Goal: Task Accomplishment & Management: Use online tool/utility

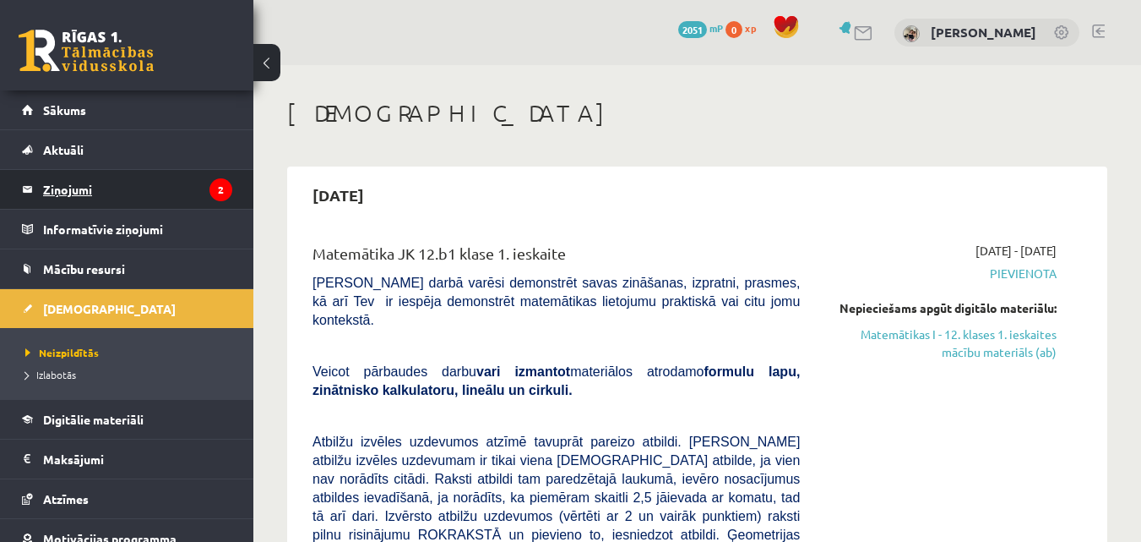
click at [151, 188] on legend "Ziņojumi 2" at bounding box center [137, 189] width 189 height 39
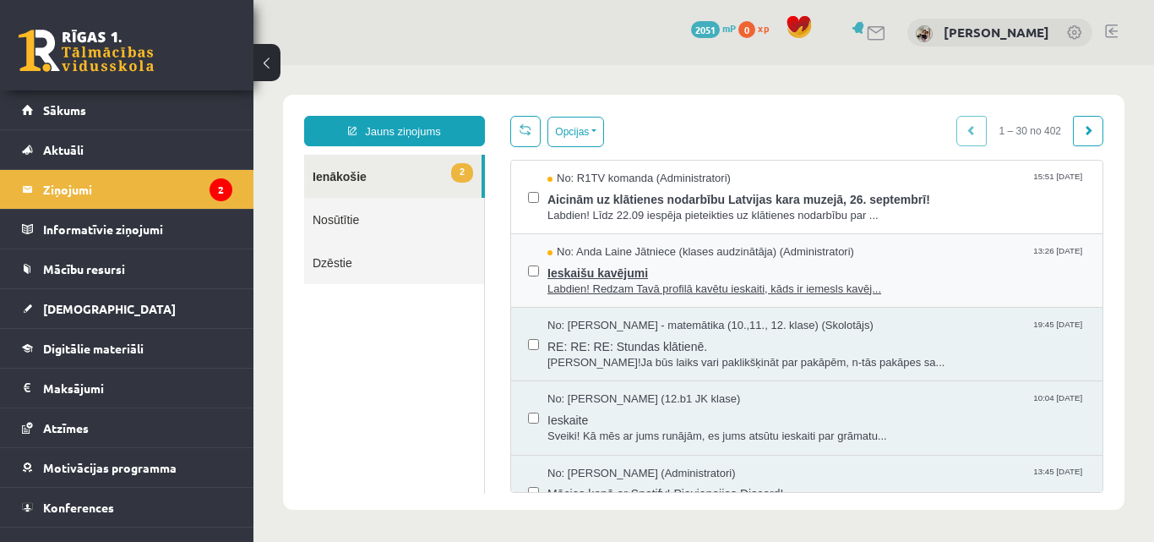
click at [654, 281] on span "Labdien! Redzam Tavā profilā kavētu ieskaiti, kāds ir iemesls kavēj..." at bounding box center [816, 289] width 538 height 16
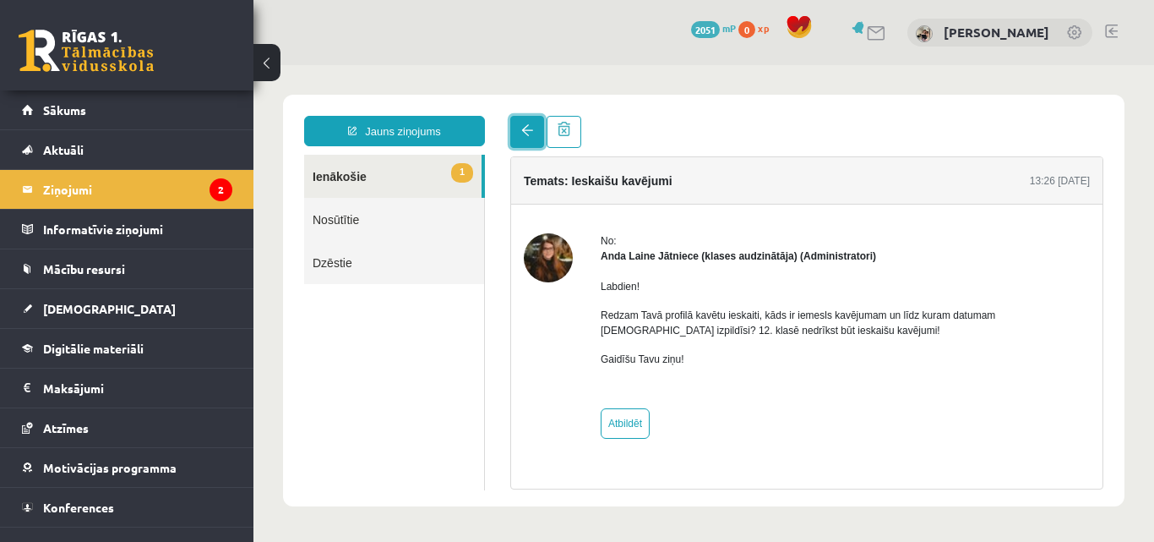
click at [526, 134] on span at bounding box center [527, 130] width 12 height 12
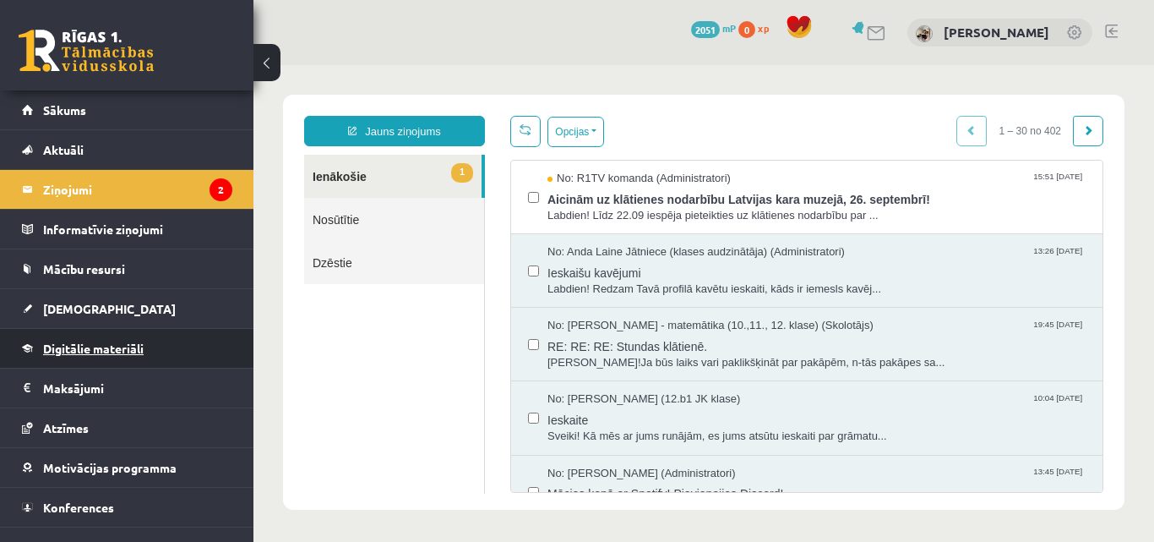
click at [117, 346] on span "Digitālie materiāli" at bounding box center [93, 347] width 101 height 15
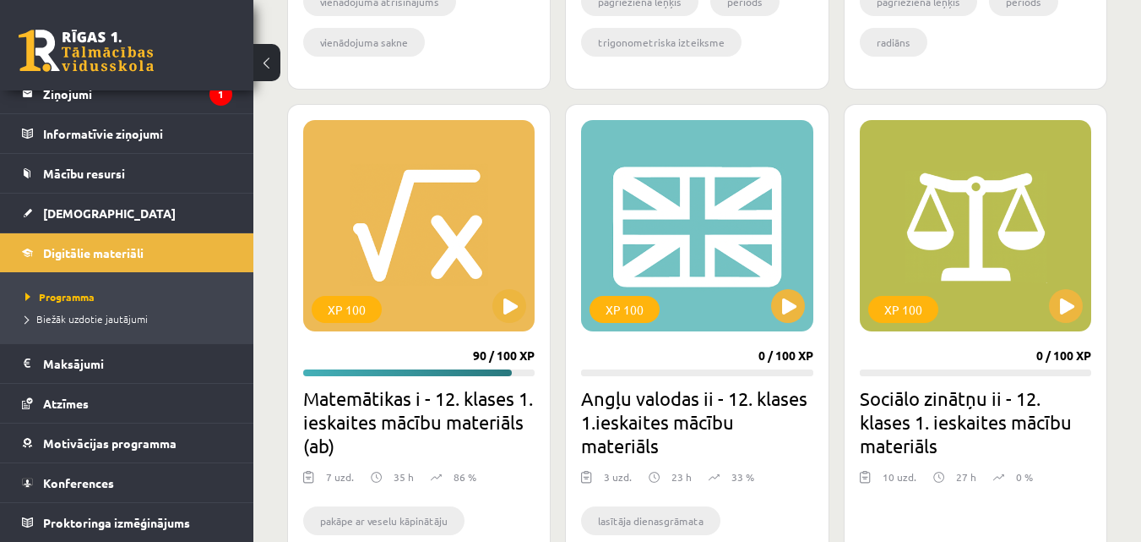
scroll to position [2568, 0]
click at [441, 260] on div "XP 100" at bounding box center [418, 224] width 231 height 211
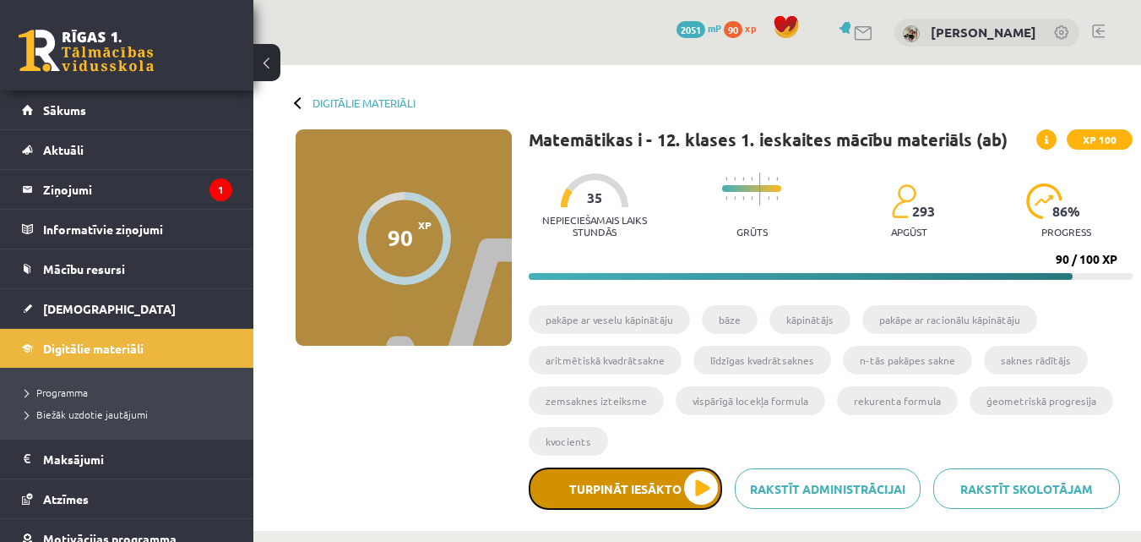
click at [629, 500] on button "Turpināt iesākto" at bounding box center [625, 488] width 193 height 42
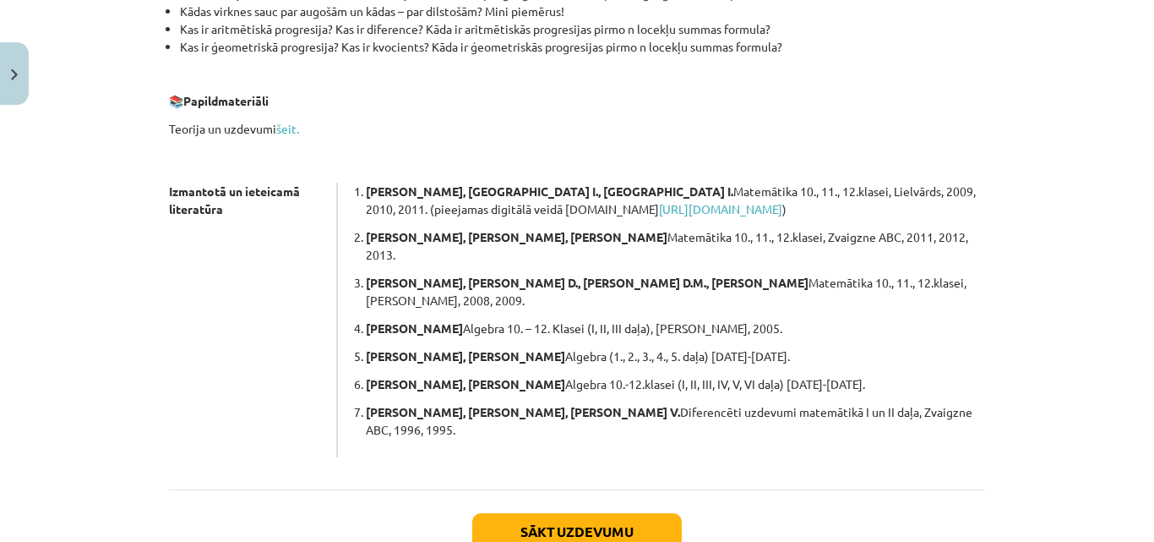
scroll to position [473, 0]
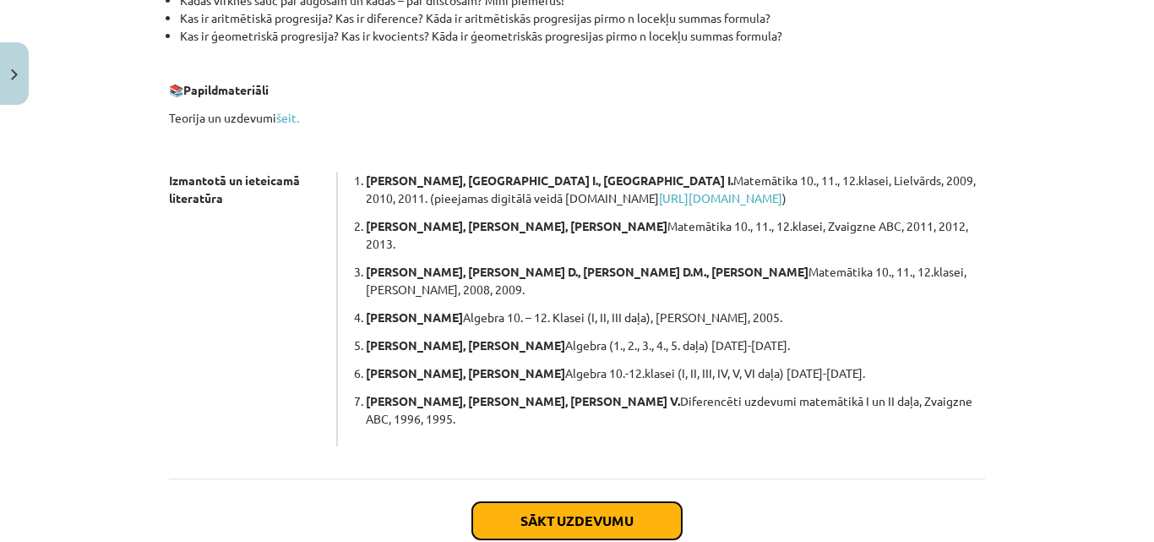
click at [623, 502] on button "Sākt uzdevumu" at bounding box center [577, 520] width 210 height 37
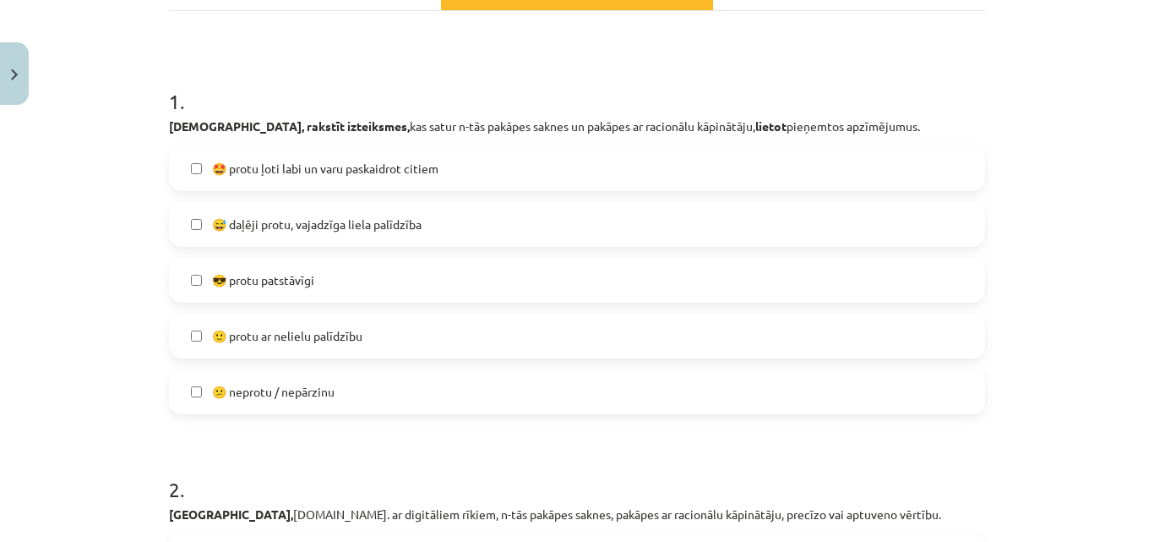
scroll to position [313, 0]
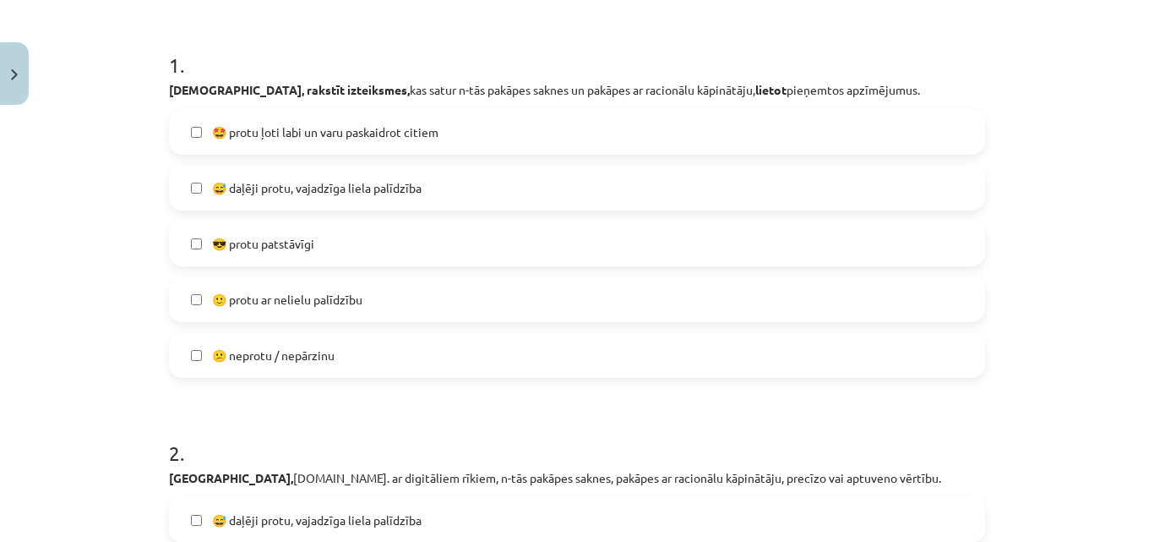
click at [258, 240] on span "😎 protu patstāvīgi" at bounding box center [263, 244] width 102 height 18
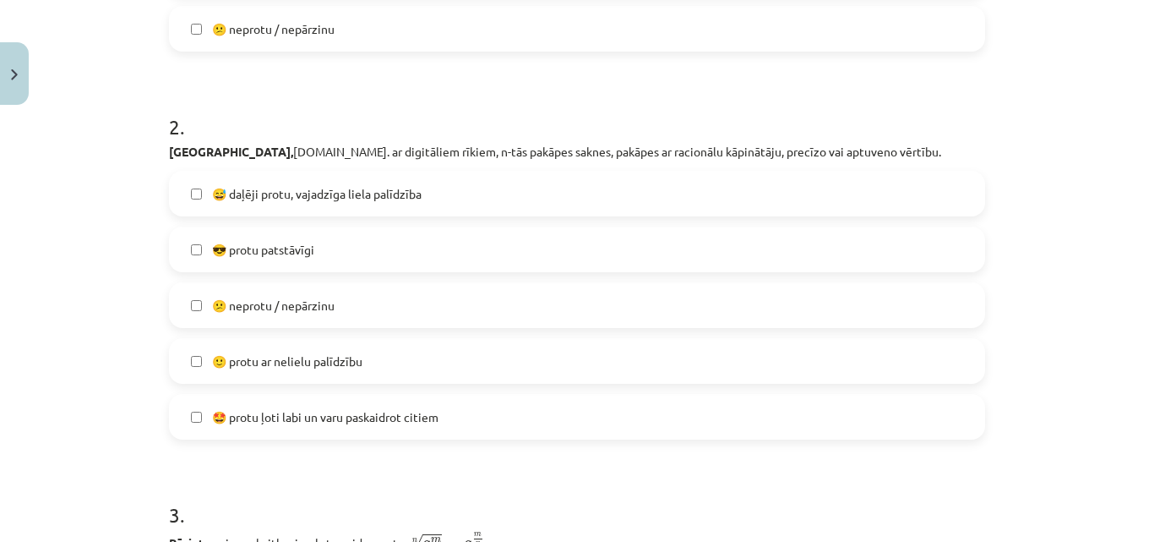
scroll to position [650, 0]
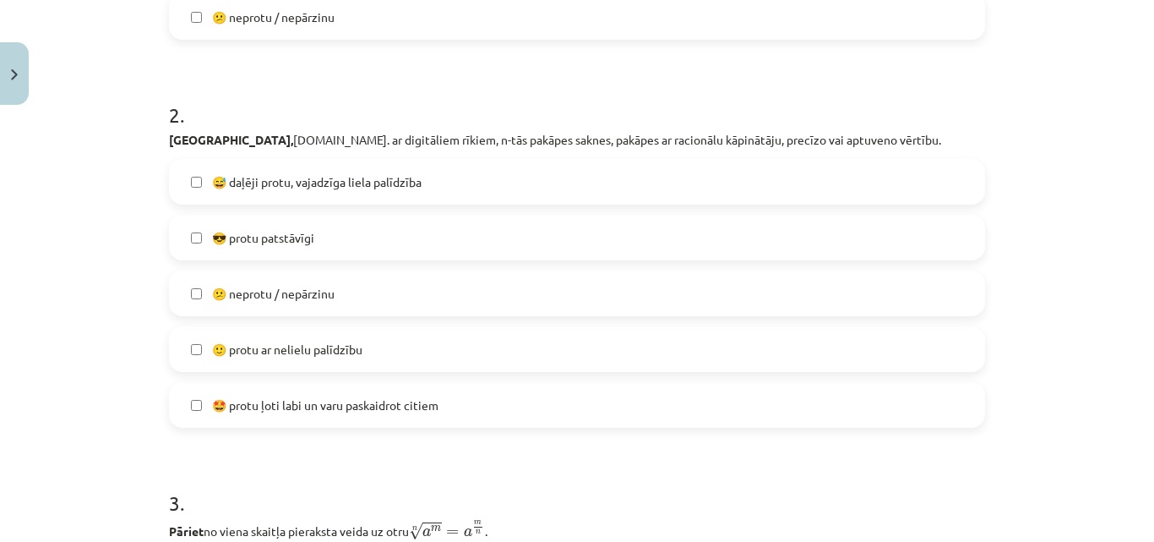
click at [274, 239] on span "😎 protu patstāvīgi" at bounding box center [263, 238] width 102 height 18
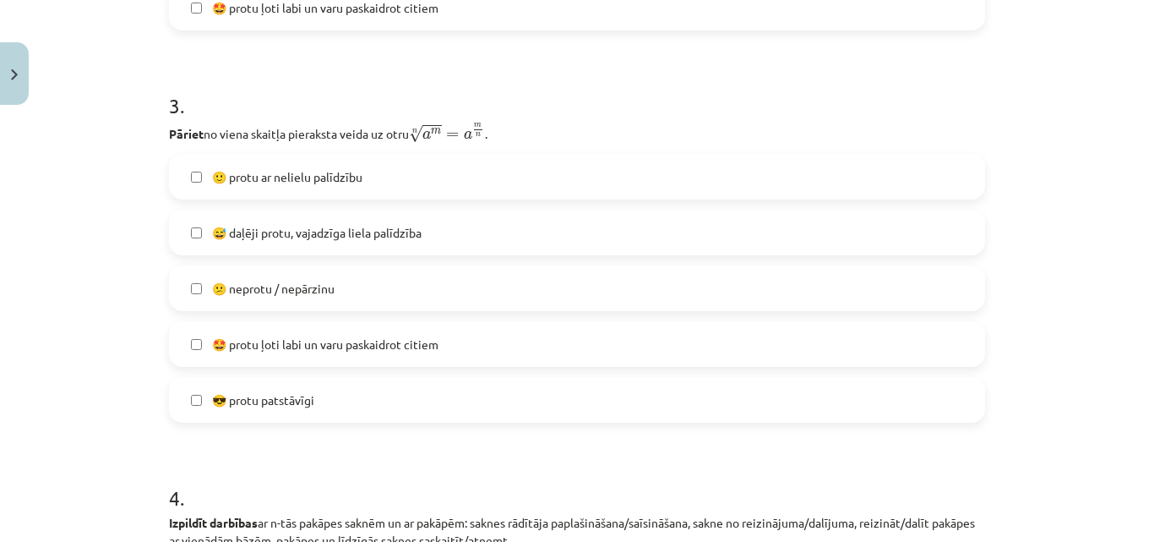
scroll to position [1056, 0]
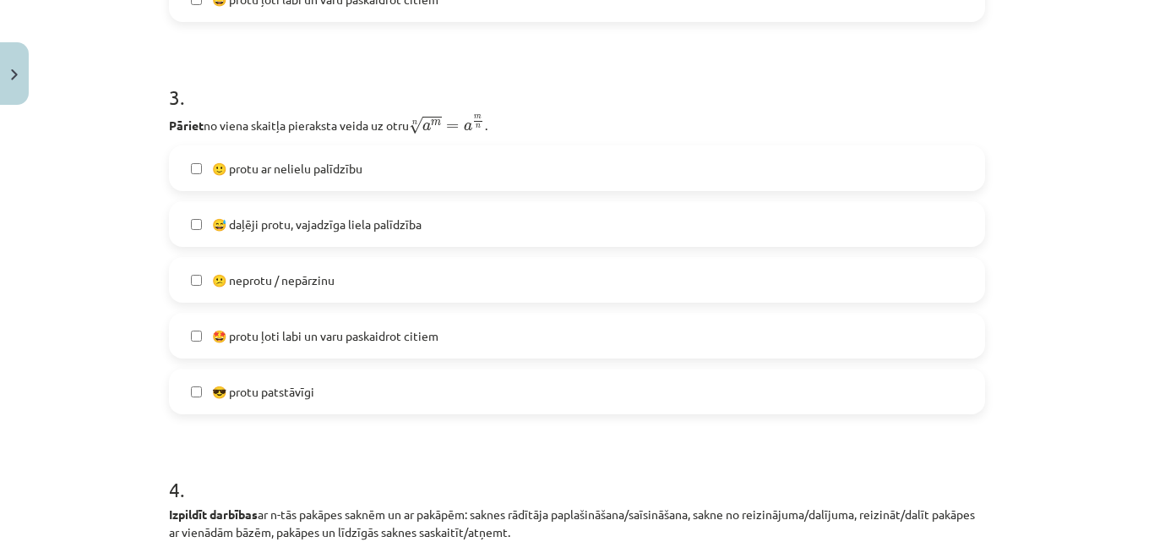
click at [283, 393] on span "😎 protu patstāvīgi" at bounding box center [263, 392] width 102 height 18
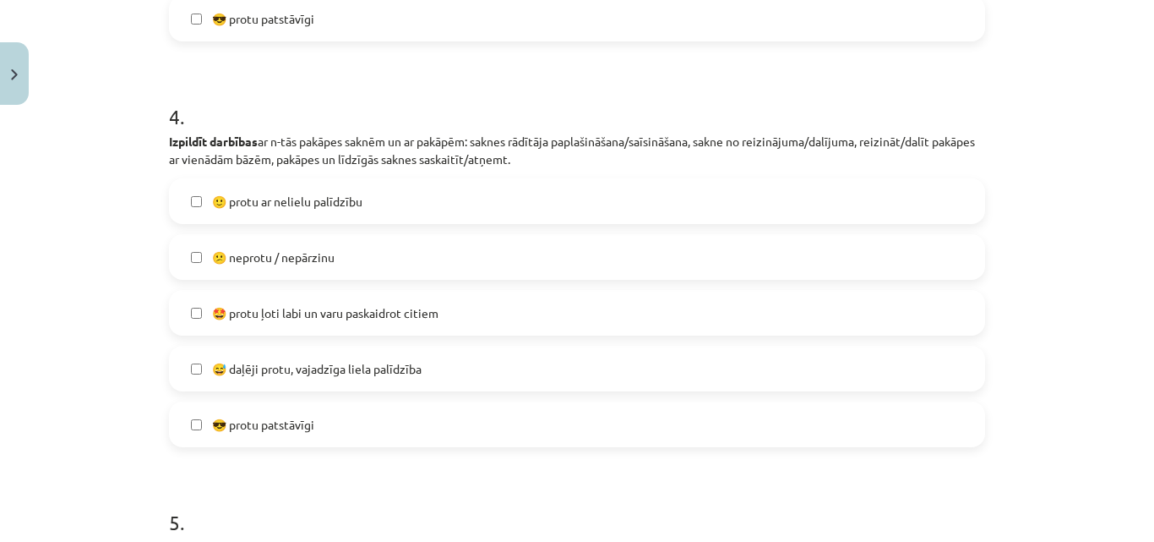
scroll to position [1461, 0]
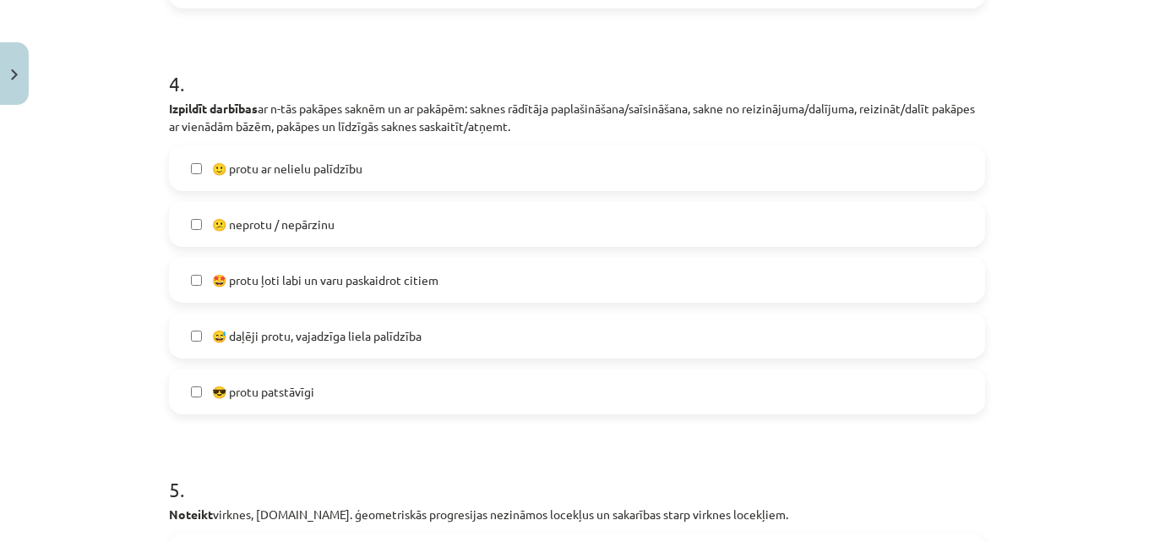
click at [362, 163] on label "🙂 protu ar nelielu palīdzību" at bounding box center [577, 168] width 813 height 42
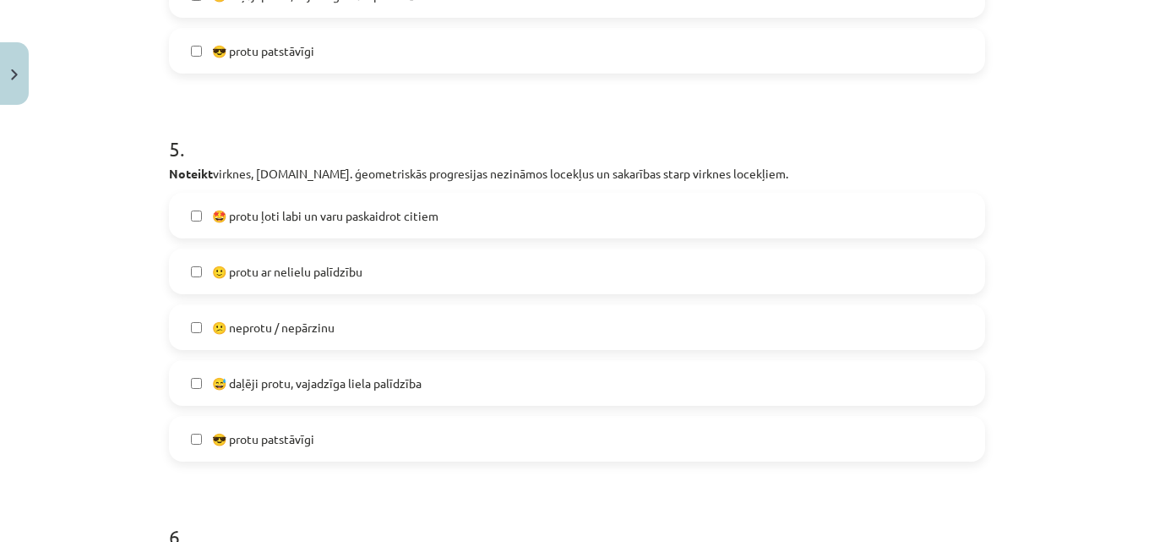
scroll to position [1833, 0]
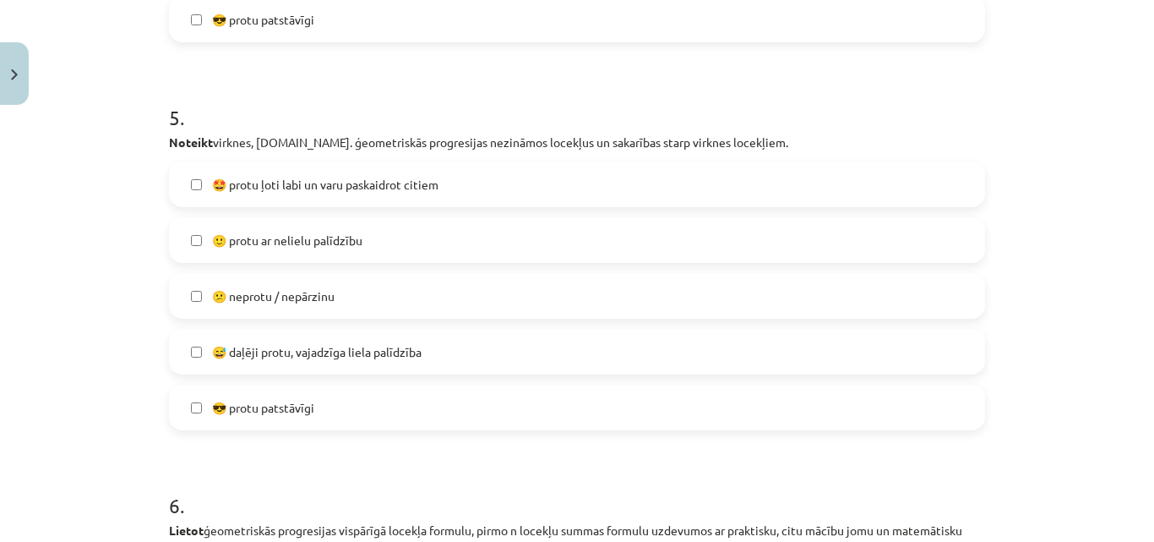
click at [356, 356] on span "😅 daļēji protu, vajadzīga liela palīdzība" at bounding box center [317, 352] width 210 height 18
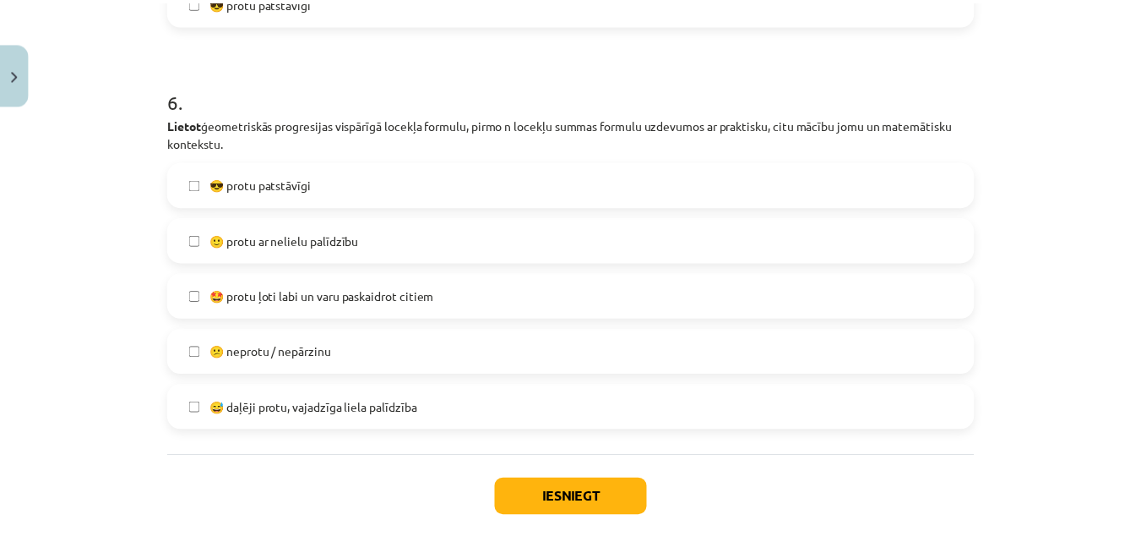
scroll to position [2272, 0]
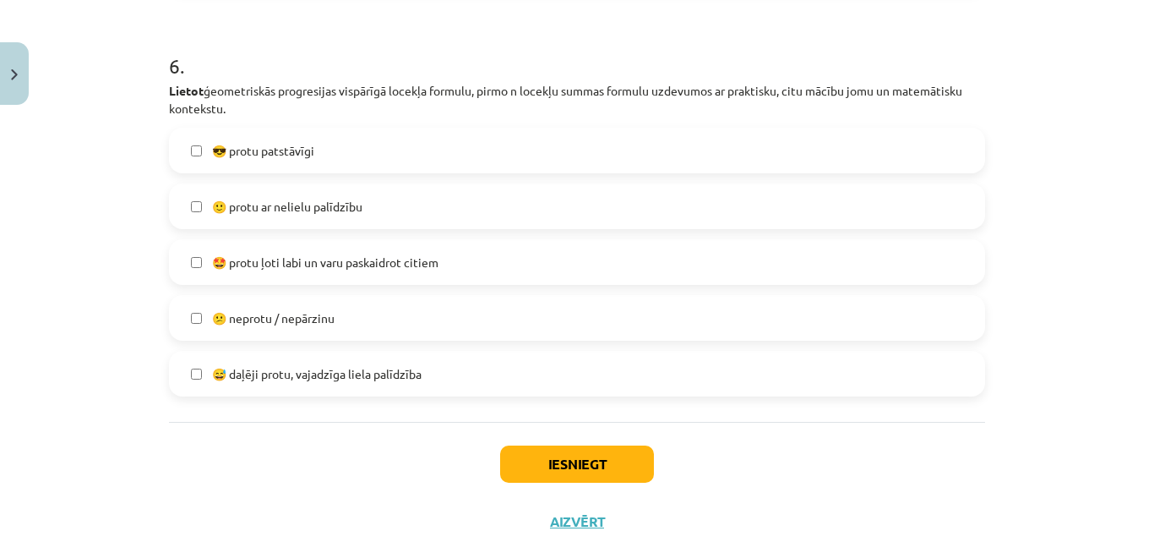
click at [340, 378] on span "😅 daļēji protu, vajadzīga liela palīdzība" at bounding box center [317, 374] width 210 height 18
click at [532, 461] on button "Iesniegt" at bounding box center [577, 463] width 154 height 37
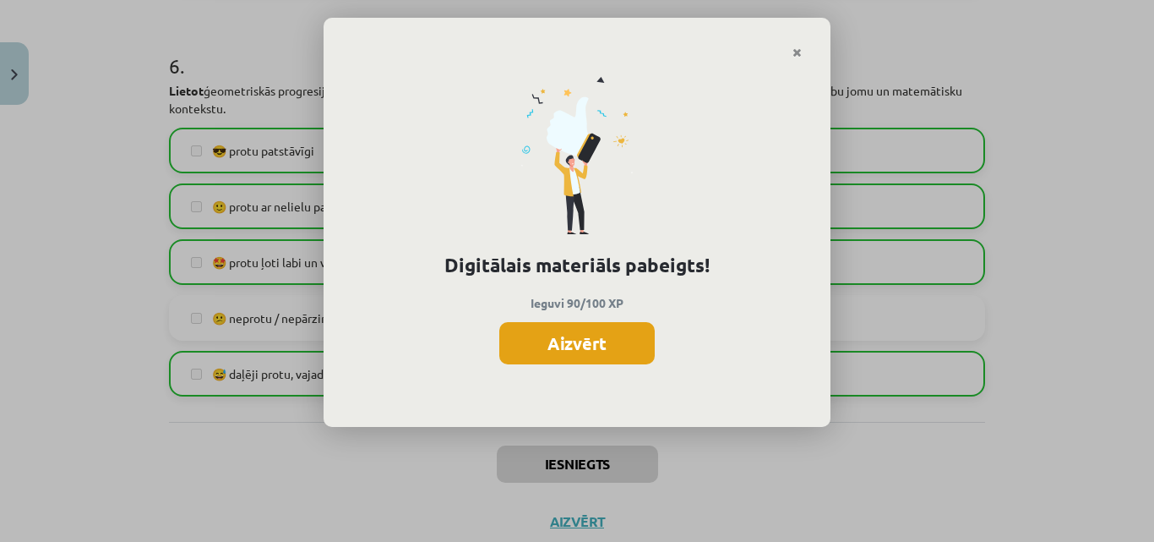
click at [608, 340] on button "Aizvērt" at bounding box center [576, 343] width 155 height 42
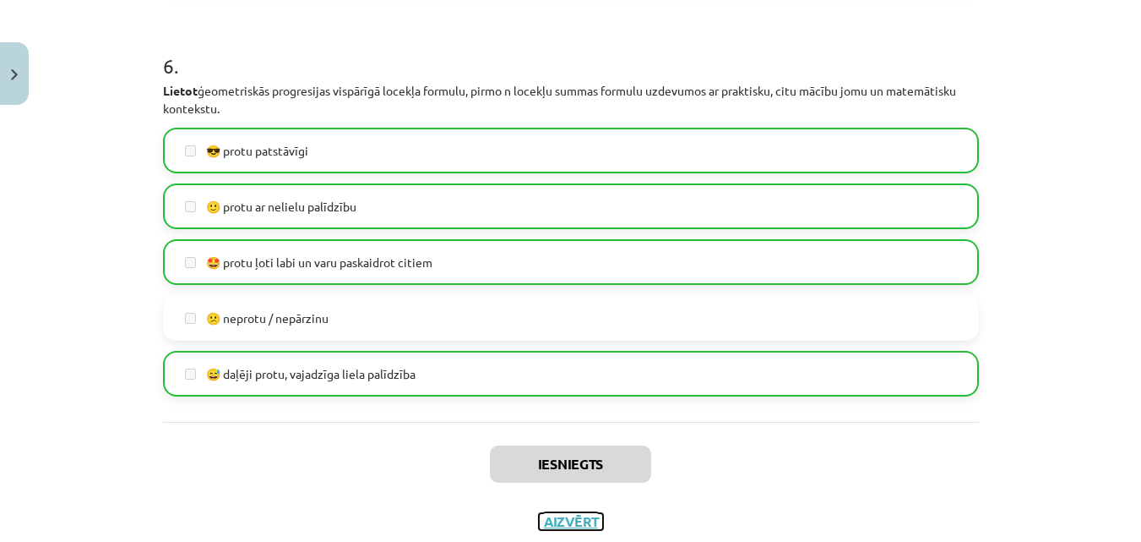
click at [579, 519] on button "Aizvērt" at bounding box center [571, 521] width 64 height 17
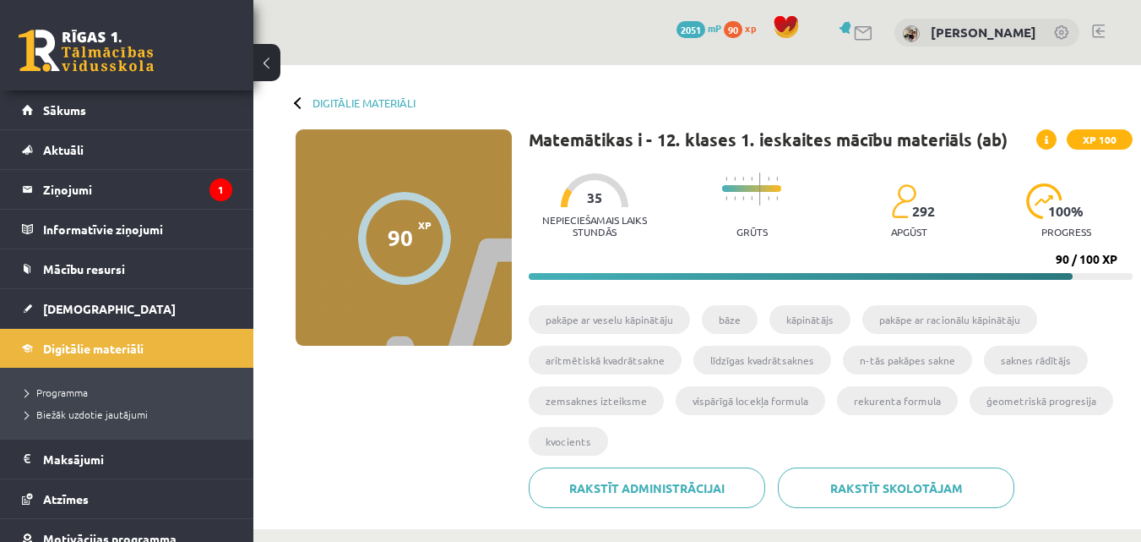
click at [1052, 139] on span at bounding box center [1047, 139] width 20 height 20
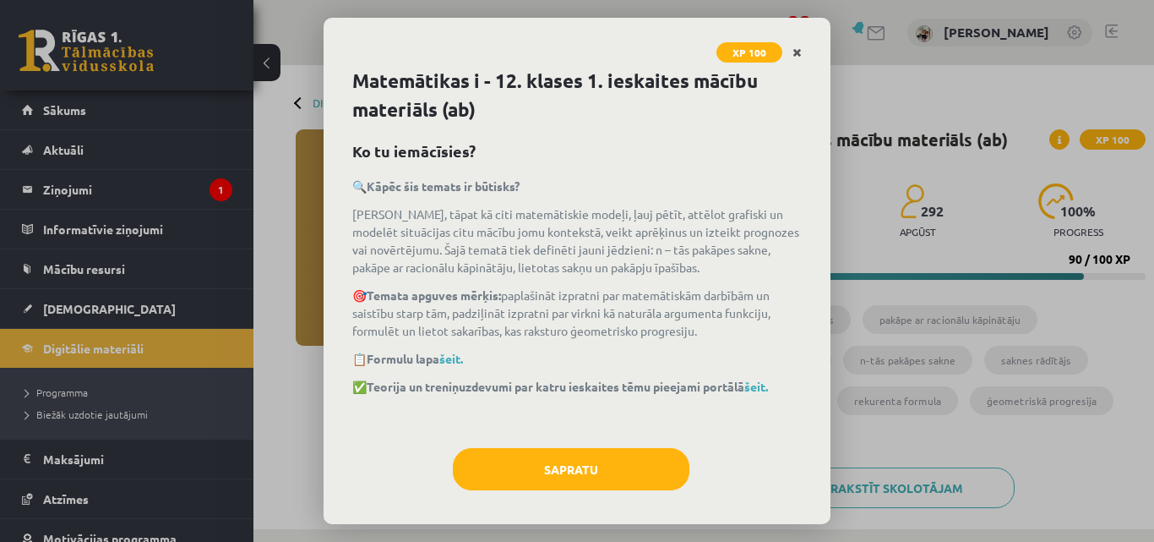
click at [799, 43] on link "Close" at bounding box center [797, 52] width 30 height 33
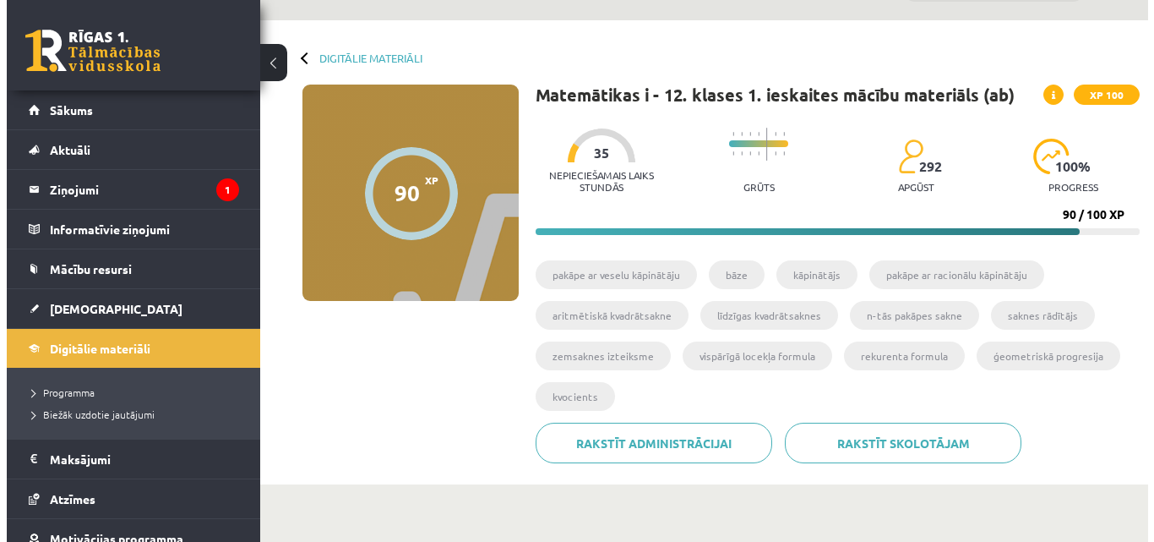
scroll to position [0, 0]
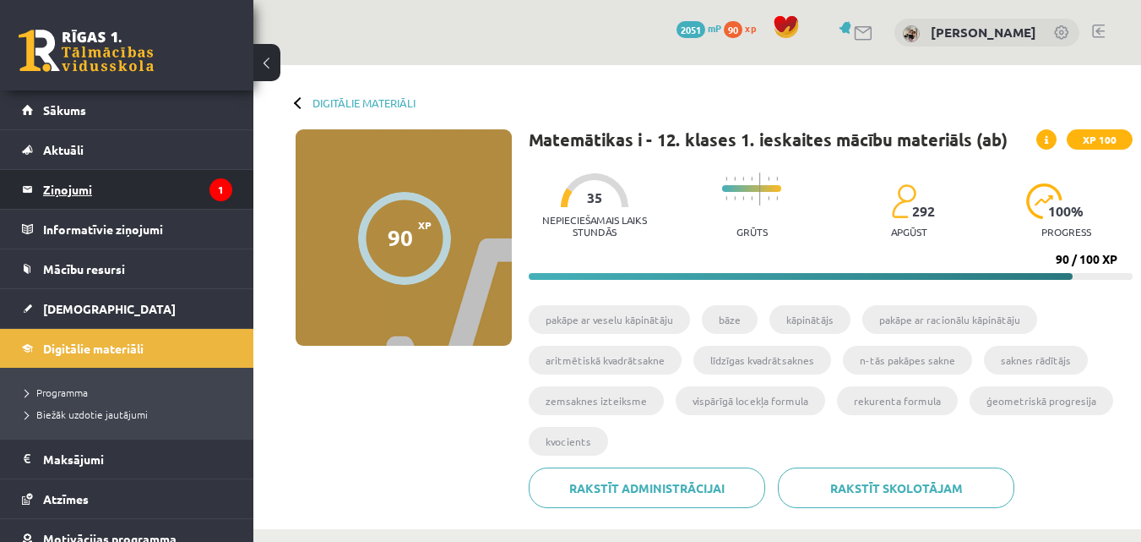
click at [179, 187] on legend "Ziņojumi 1" at bounding box center [137, 189] width 189 height 39
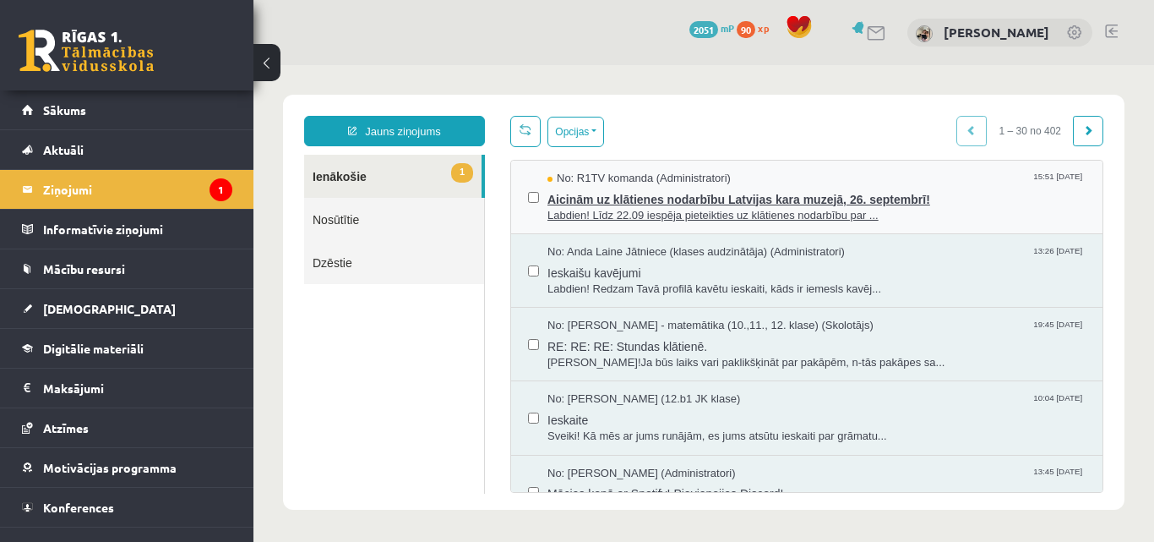
click at [631, 204] on span "Aicinām uz klātienes nodarbību Latvijas kara muzejā, 26. septembrī!" at bounding box center [816, 197] width 538 height 21
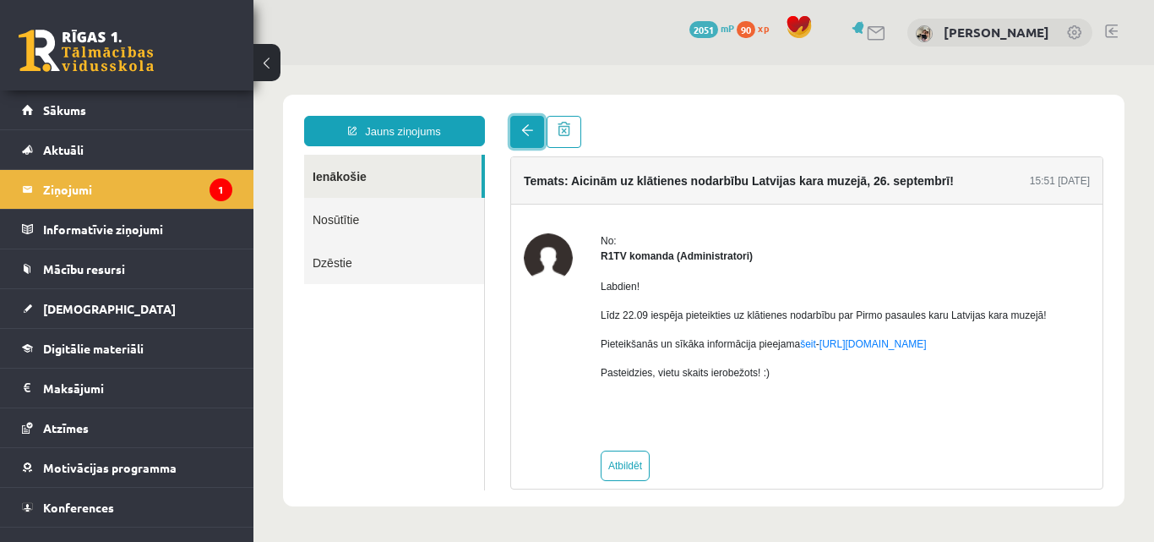
click at [529, 131] on span at bounding box center [527, 130] width 12 height 12
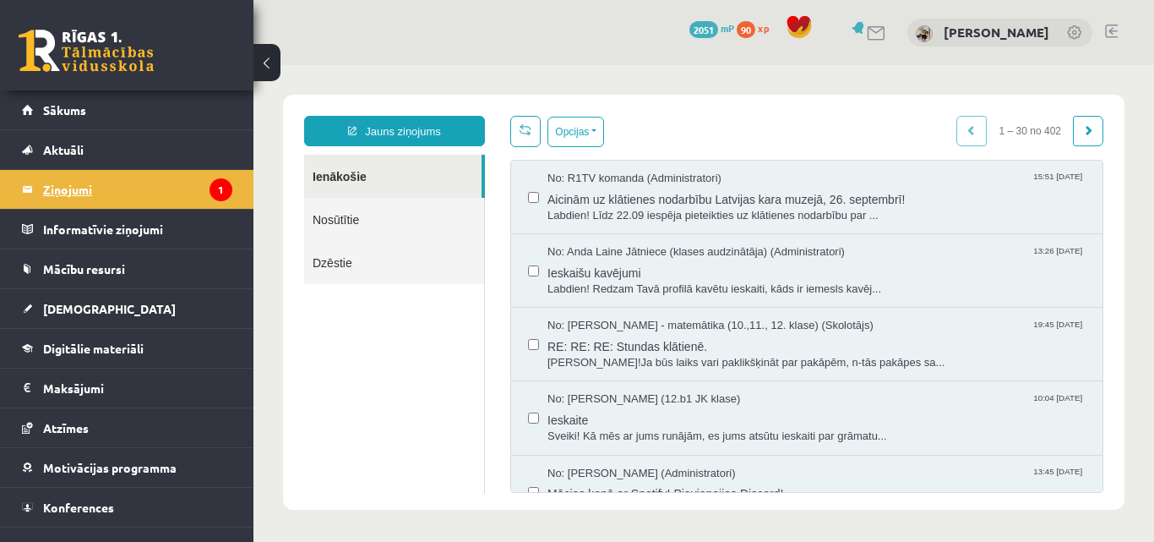
click at [174, 182] on legend "Ziņojumi 1" at bounding box center [137, 189] width 189 height 39
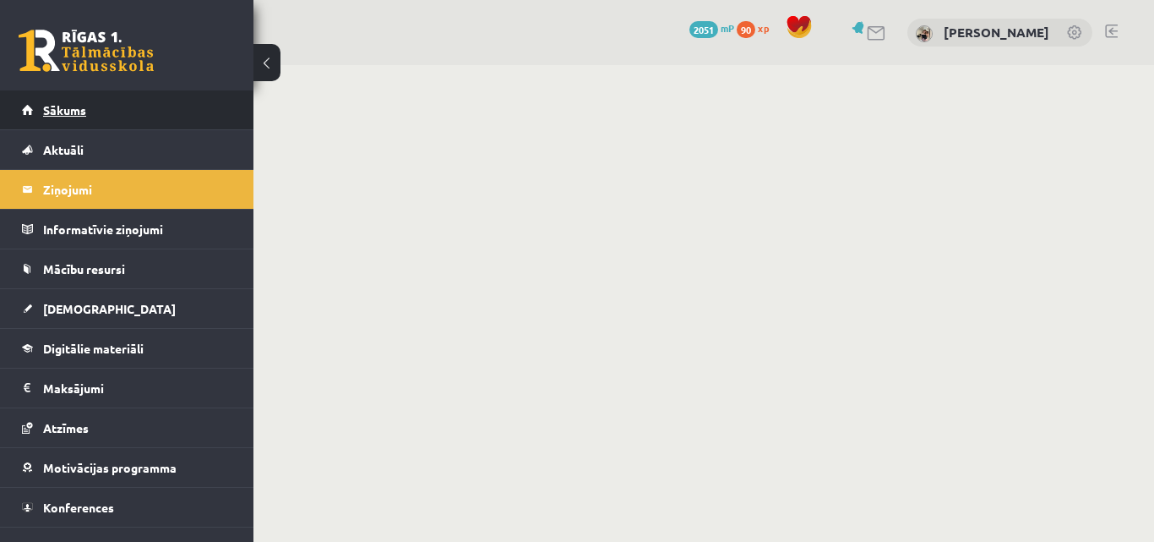
click at [145, 115] on link "Sākums" at bounding box center [127, 109] width 210 height 39
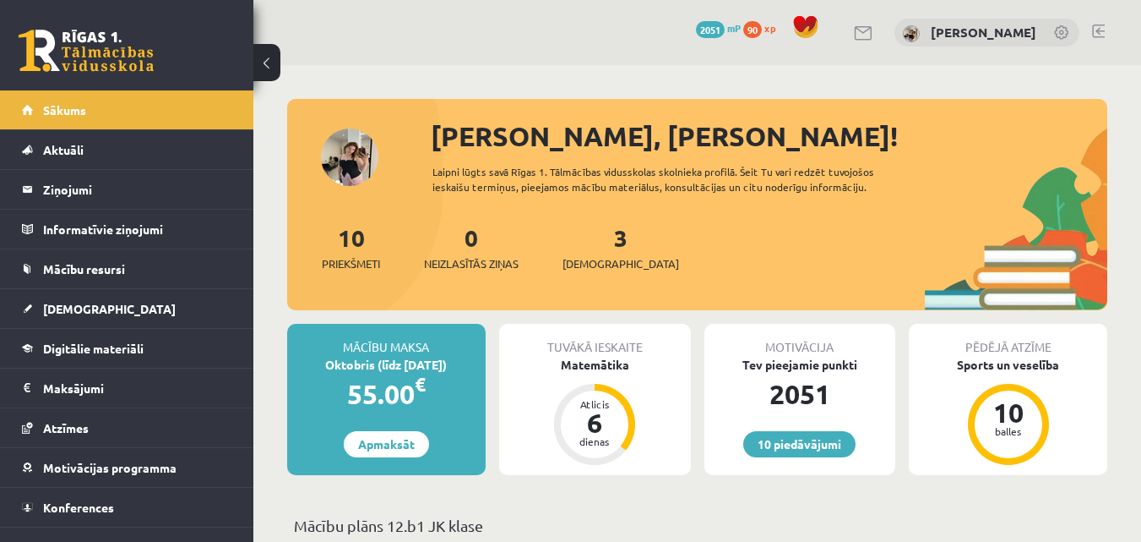
click at [743, 31] on span "90" at bounding box center [752, 29] width 19 height 17
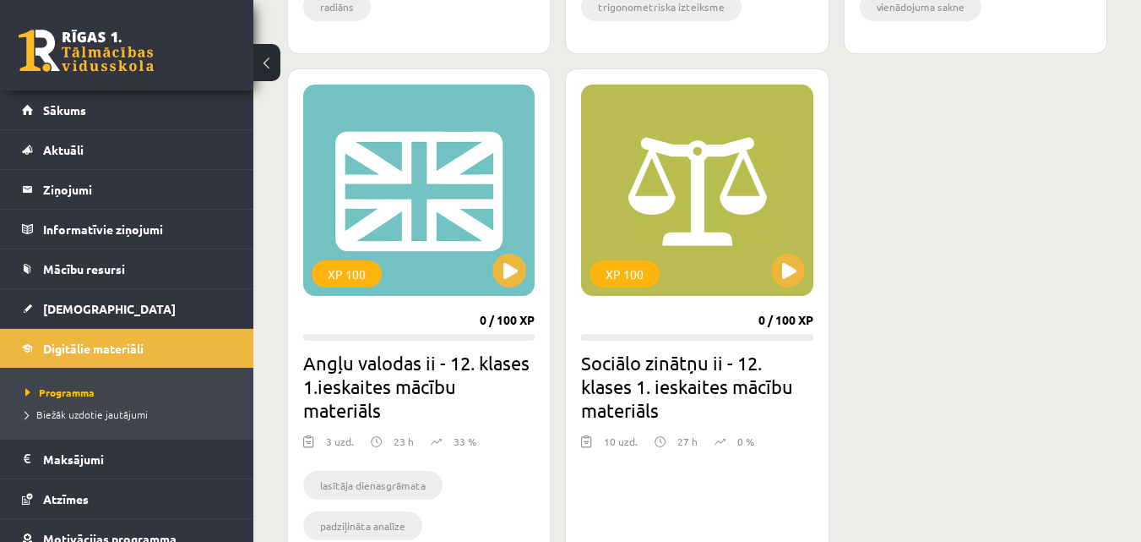
scroll to position [2610, 0]
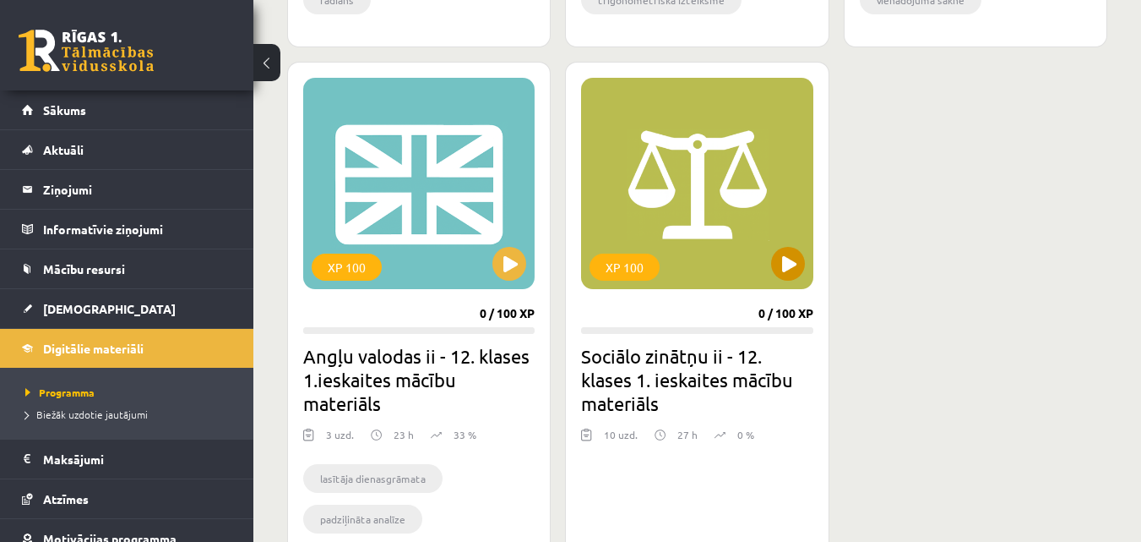
click at [747, 226] on div "XP 100" at bounding box center [696, 183] width 231 height 211
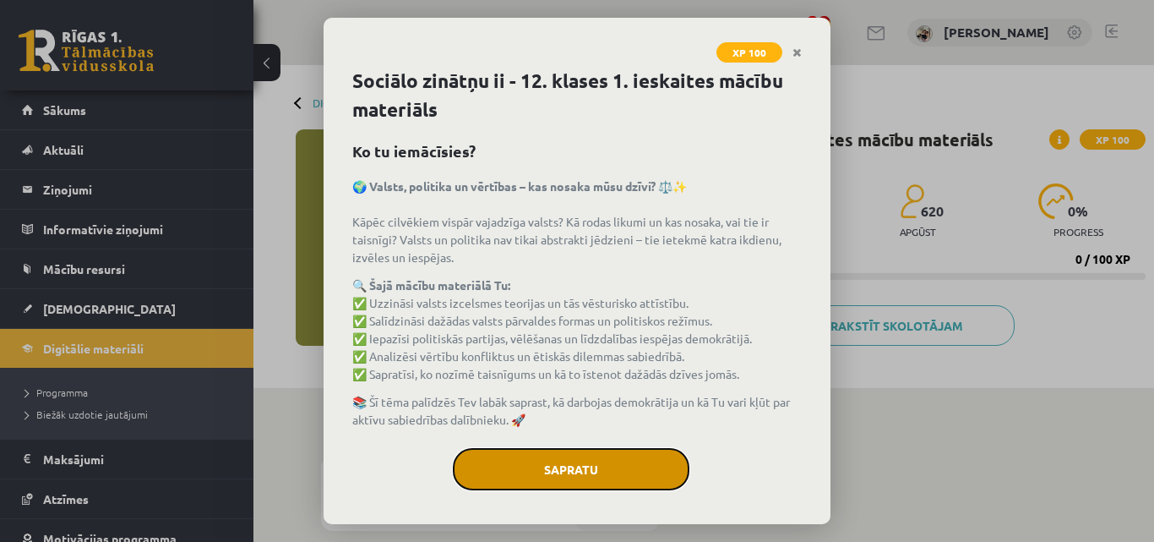
click at [606, 461] on button "Sapratu" at bounding box center [571, 469] width 237 height 42
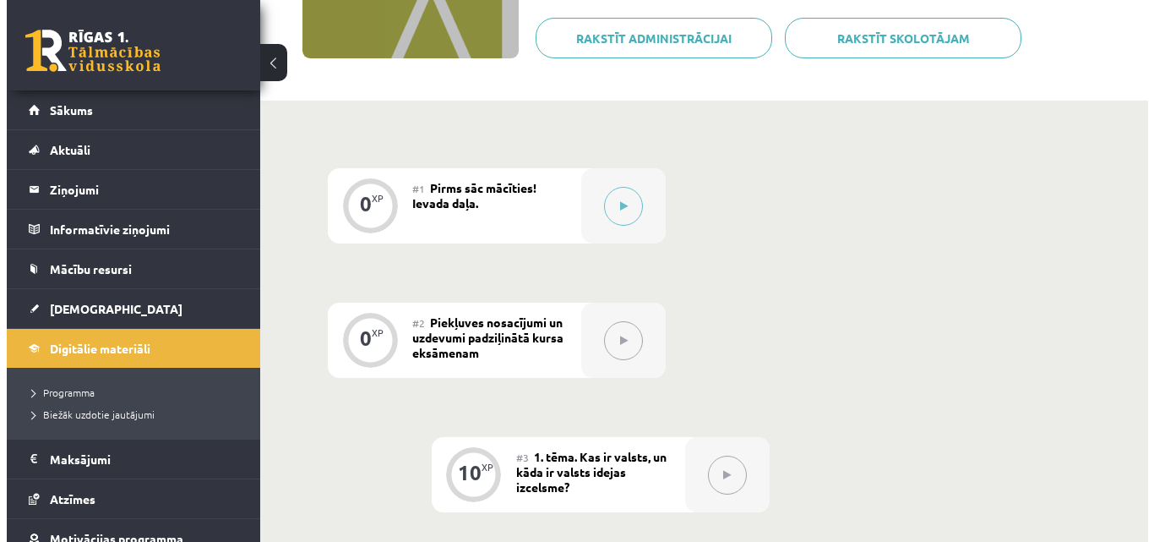
scroll to position [304, 0]
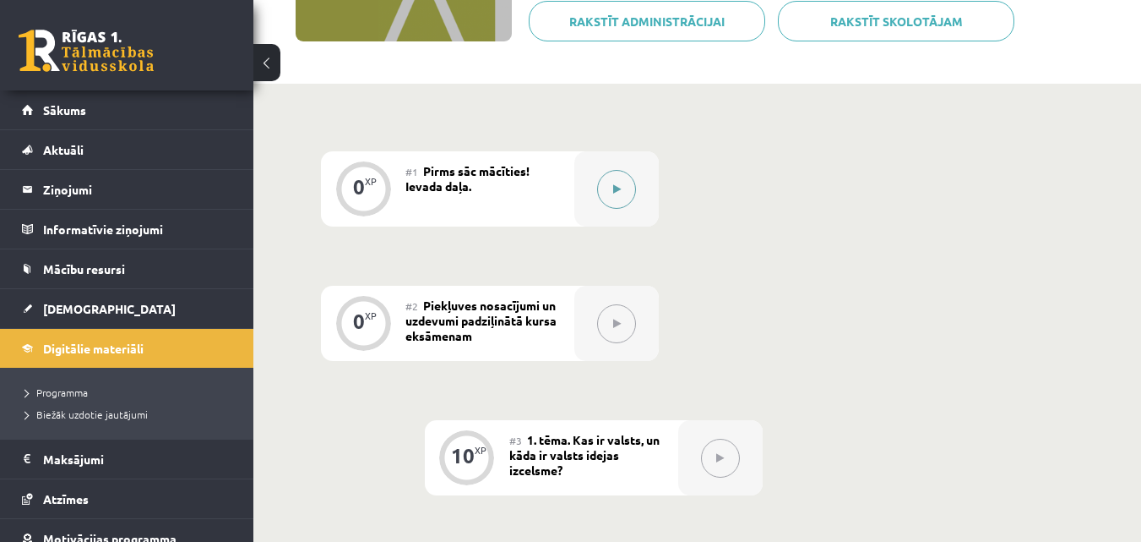
click at [608, 190] on button at bounding box center [616, 189] width 39 height 39
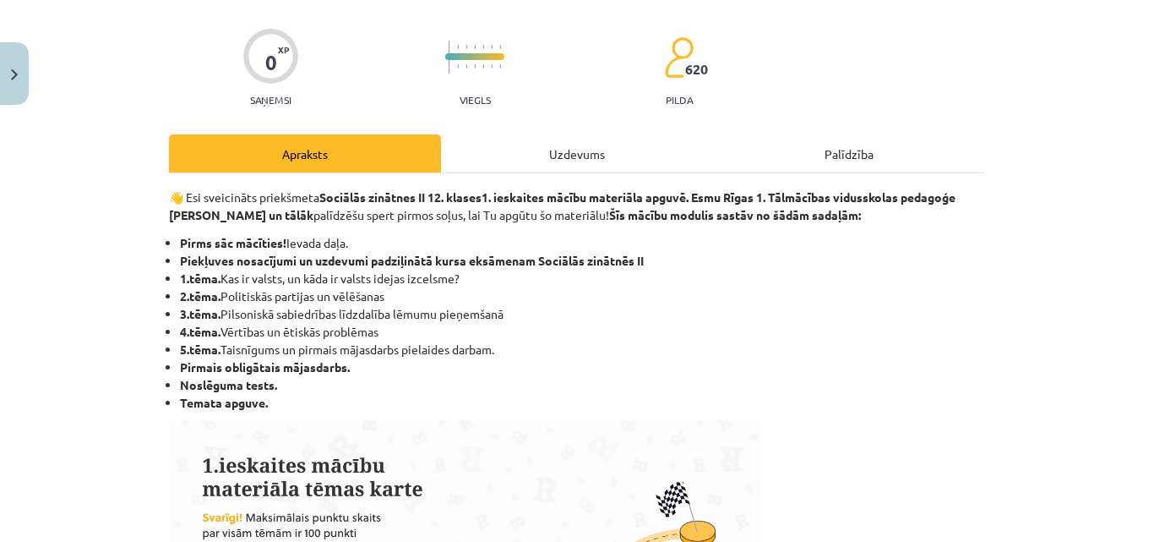
scroll to position [135, 0]
